Goal: Register for event/course

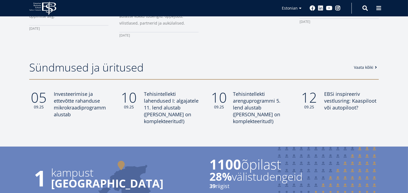
scroll to position [440, 0]
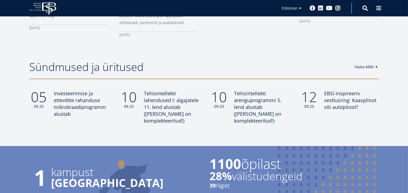
click at [362, 65] on link "Vaata kõiki" at bounding box center [366, 66] width 25 height 5
click at [364, 64] on link "Vaata kõiki" at bounding box center [366, 66] width 25 height 5
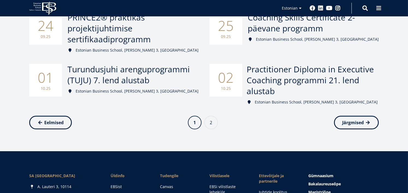
scroll to position [322, 0]
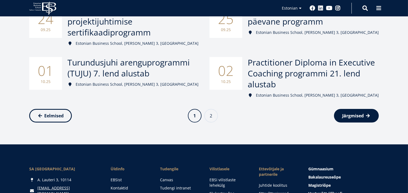
click at [367, 110] on link "Järgmine leht Järgmised" at bounding box center [356, 116] width 45 height 14
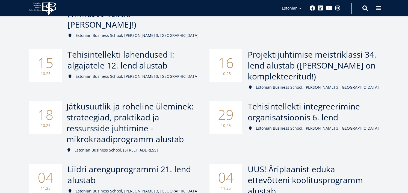
scroll to position [143, 0]
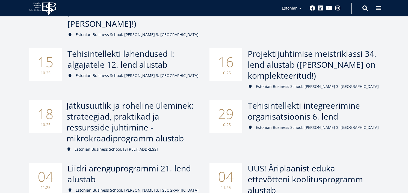
click at [115, 100] on span "Jätkusuutlik ja roheline üleminek: strateegiad, praktikad ja ressursside juhtim…" at bounding box center [129, 122] width 127 height 44
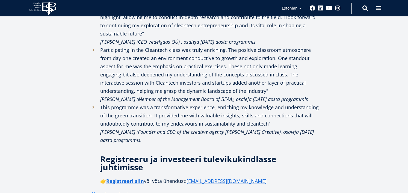
scroll to position [884, 0]
click at [126, 177] on link "Registreeri siin" at bounding box center [125, 181] width 38 height 8
